Goal: Complete application form

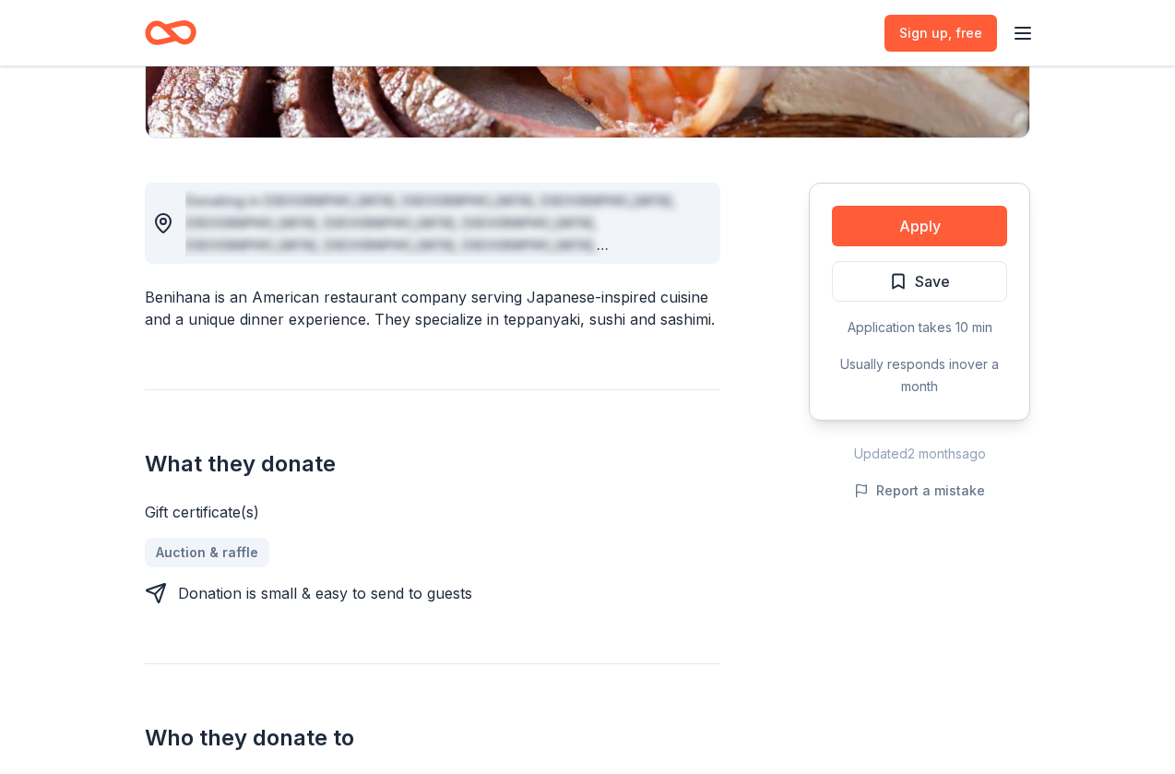
scroll to position [446, 0]
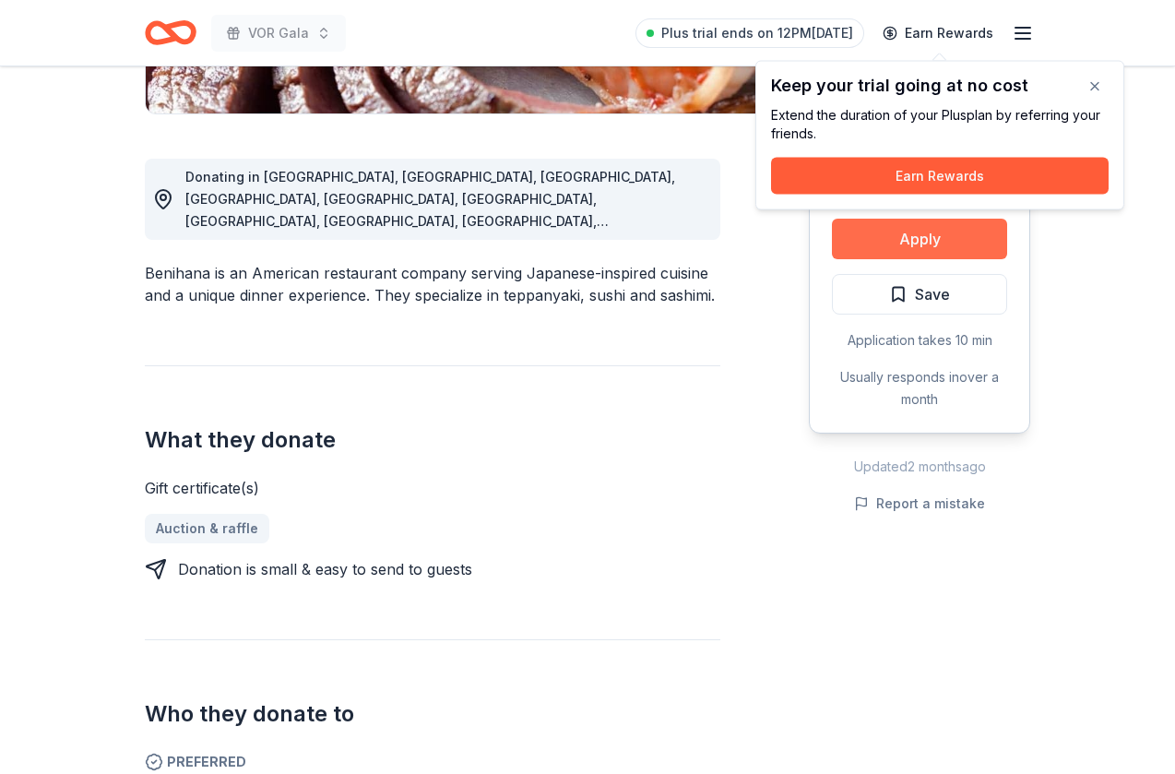
click at [892, 253] on button "Apply" at bounding box center [919, 239] width 175 height 41
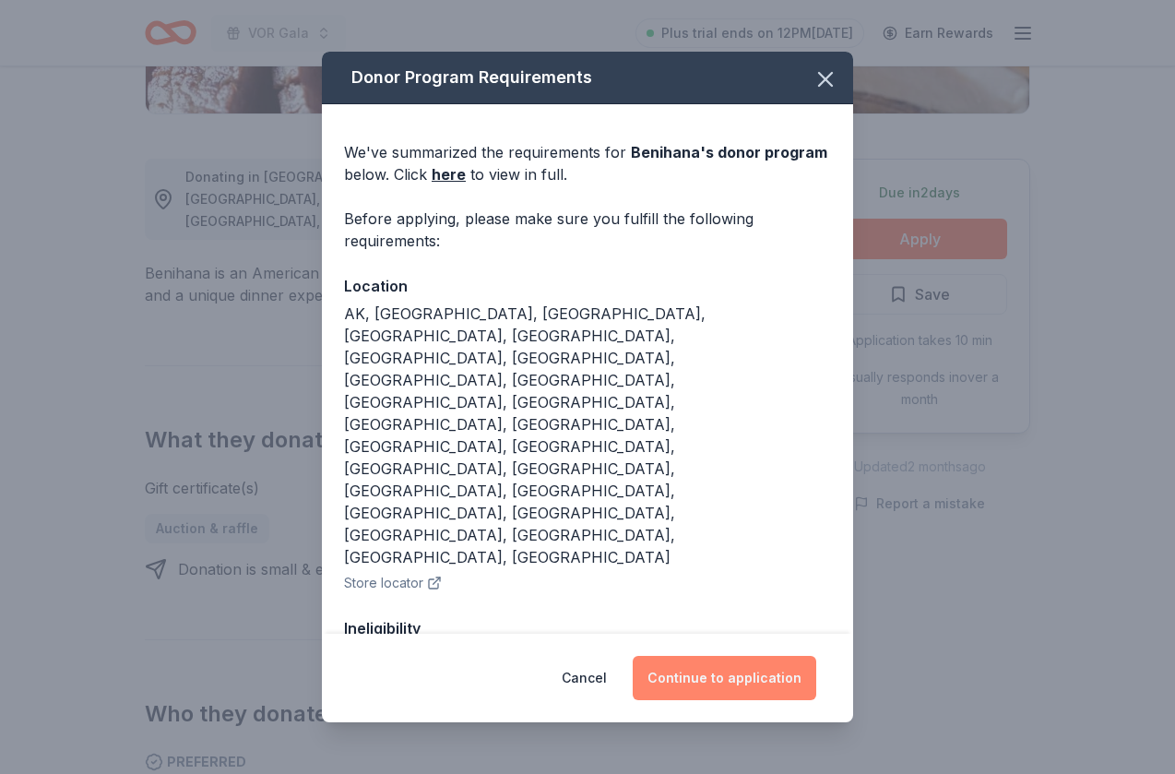
click at [750, 665] on button "Continue to application" at bounding box center [725, 678] width 184 height 44
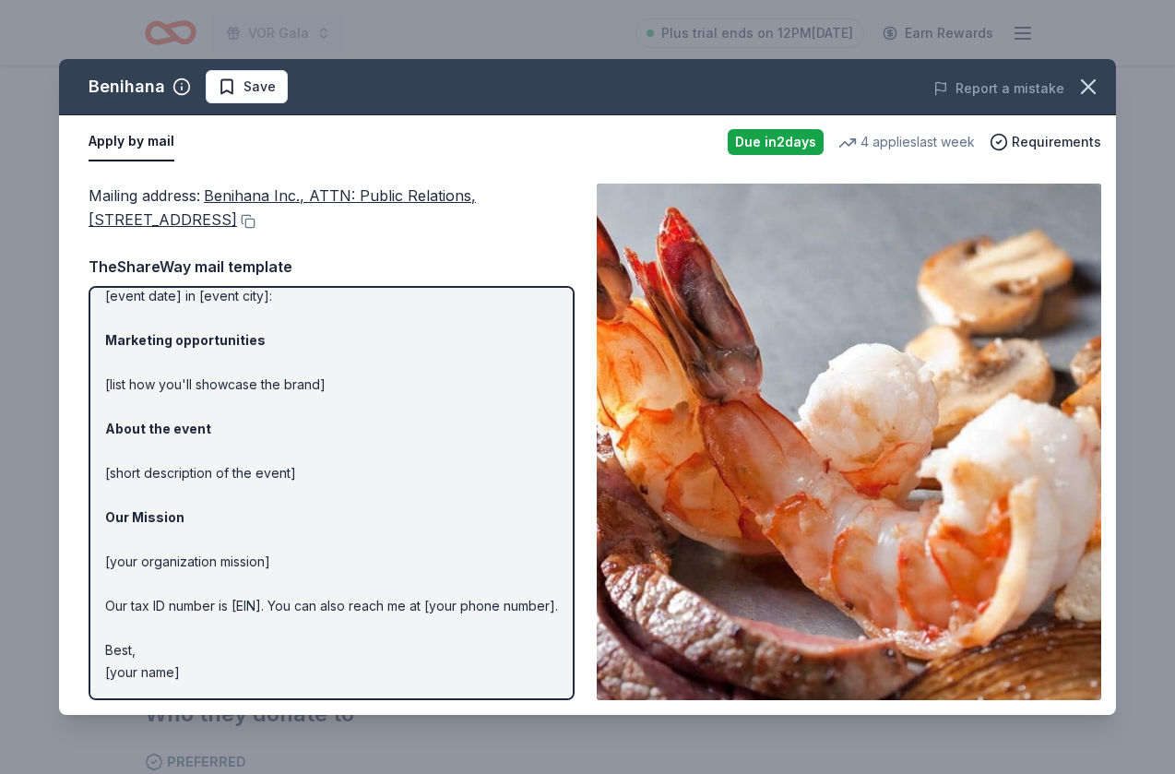
scroll to position [127, 0]
click at [1096, 86] on icon "button" at bounding box center [1089, 87] width 26 height 26
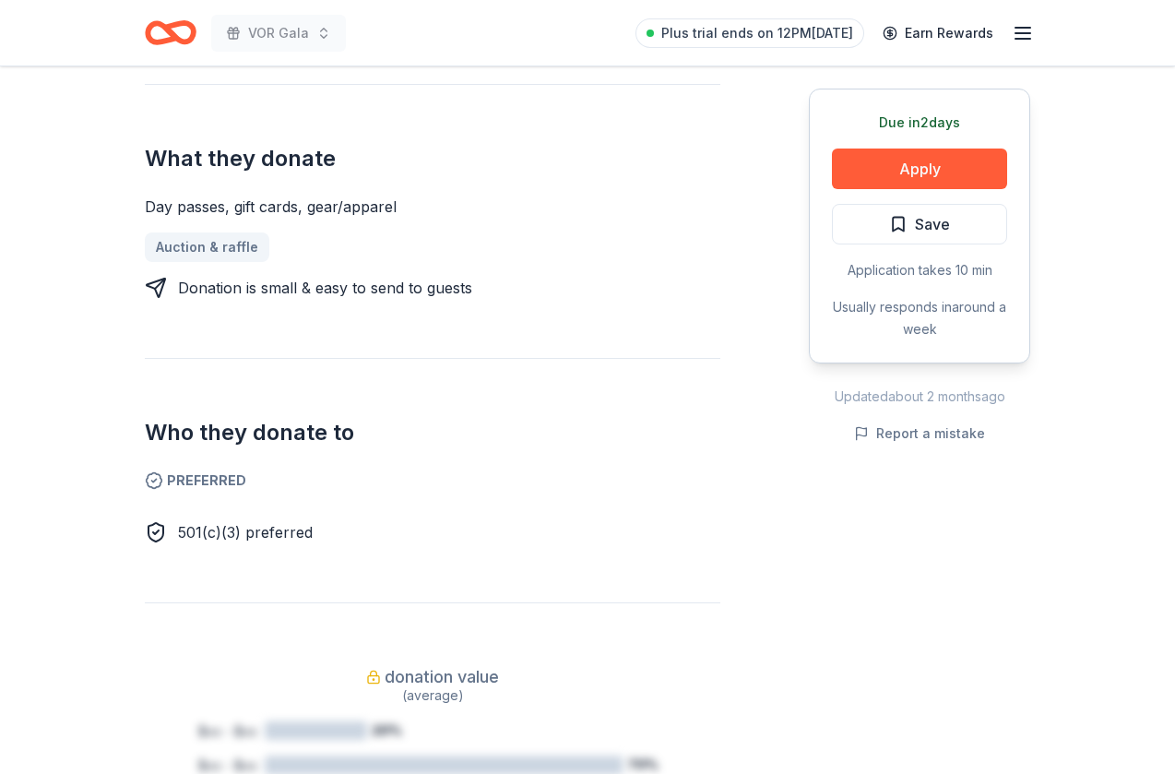
scroll to position [757, 0]
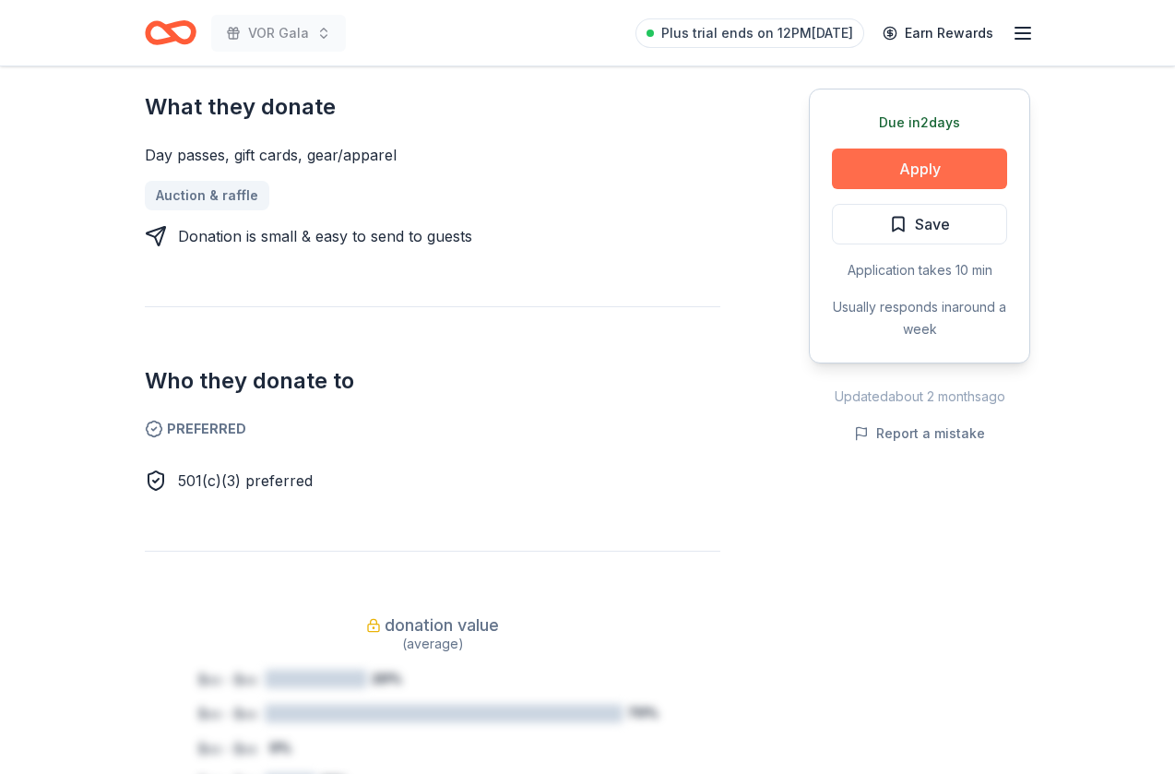
click at [953, 172] on button "Apply" at bounding box center [919, 169] width 175 height 41
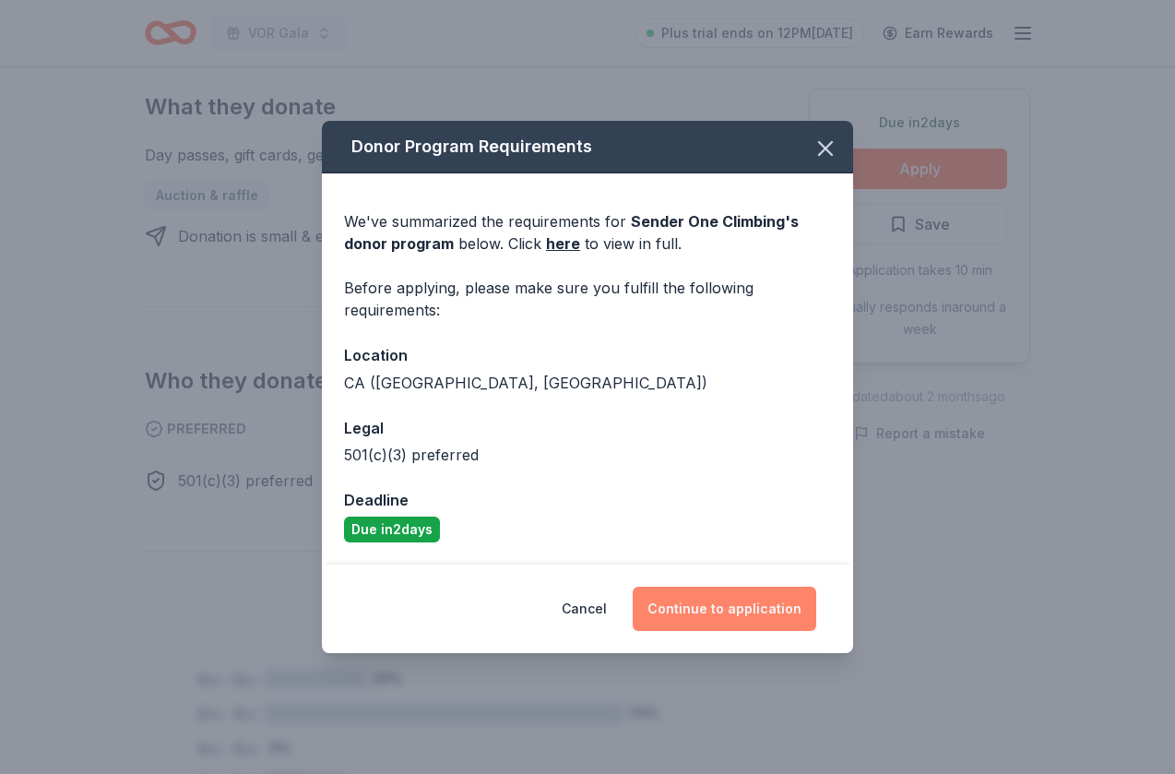
click at [742, 612] on button "Continue to application" at bounding box center [725, 609] width 184 height 44
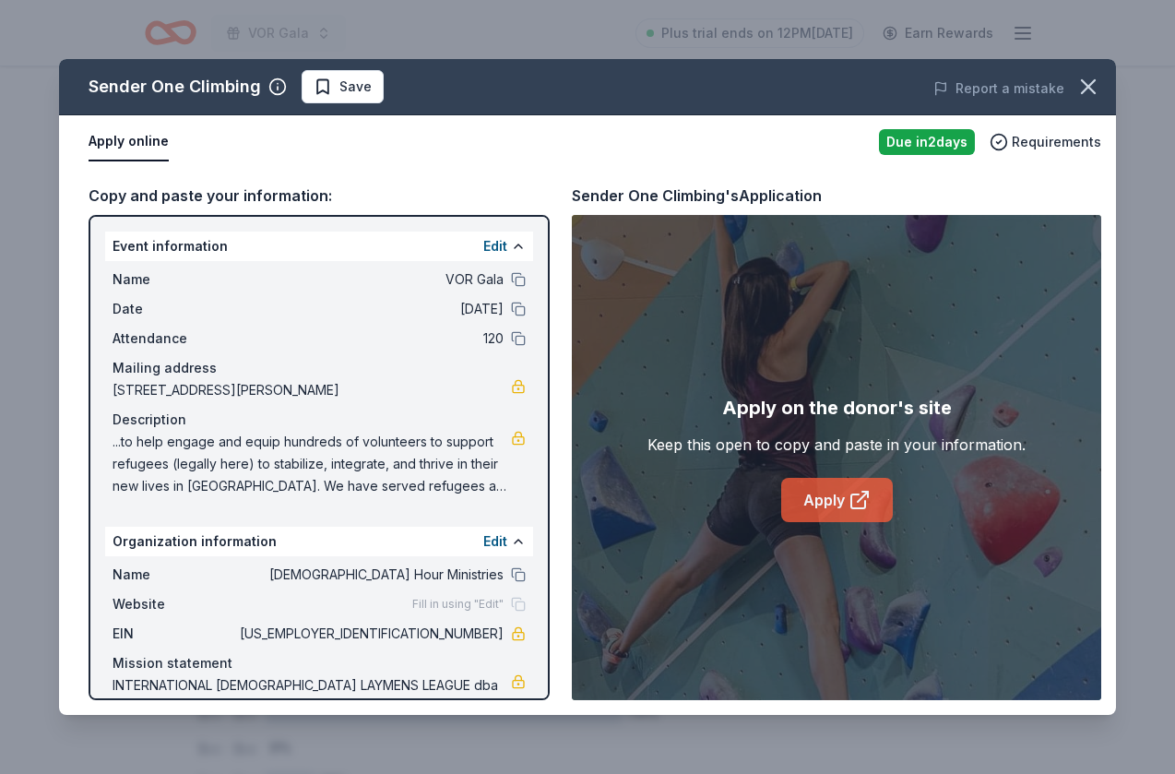
click at [829, 509] on link "Apply" at bounding box center [837, 500] width 112 height 44
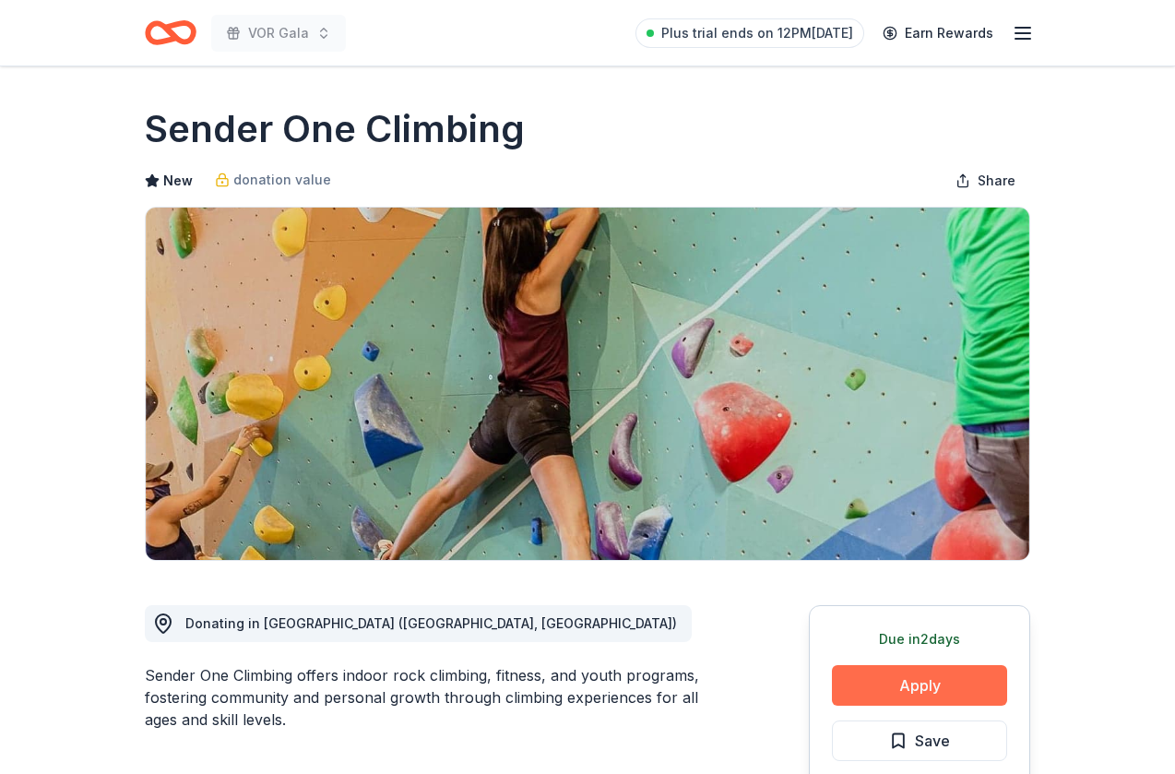
scroll to position [199, 0]
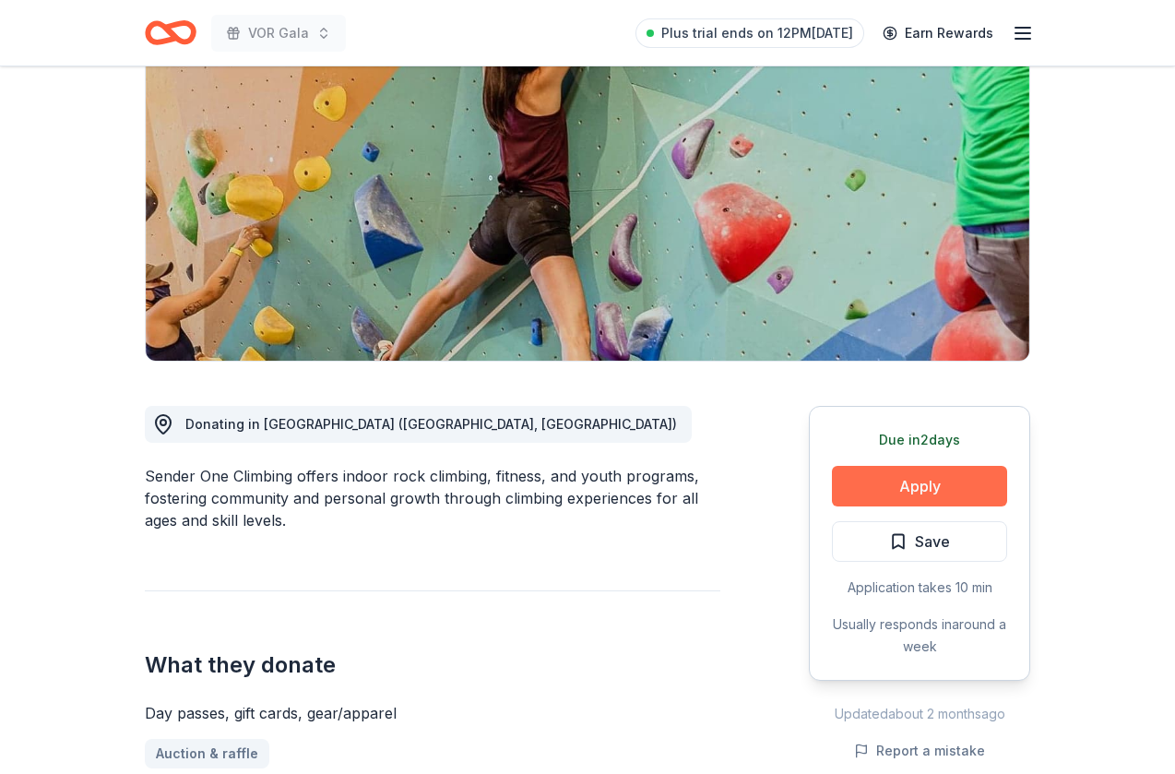
click at [897, 484] on button "Apply" at bounding box center [919, 486] width 175 height 41
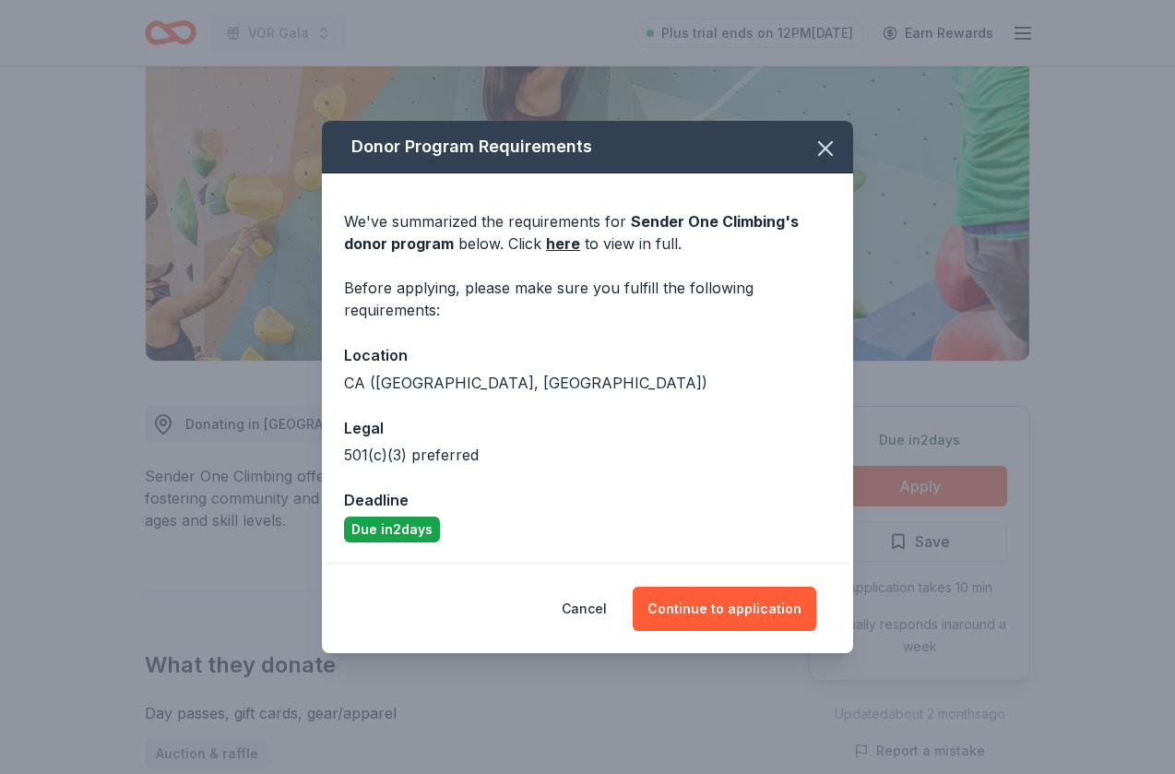
scroll to position [0, 0]
